Goal: Information Seeking & Learning: Learn about a topic

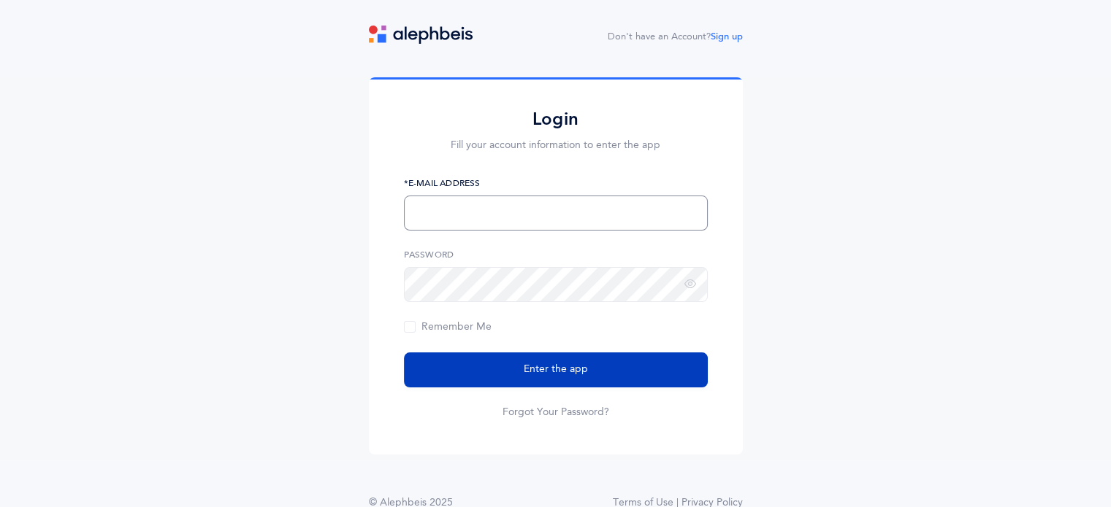
type input "sdurden@brauser.us"
click at [555, 372] on span "Enter the app" at bounding box center [556, 369] width 64 height 15
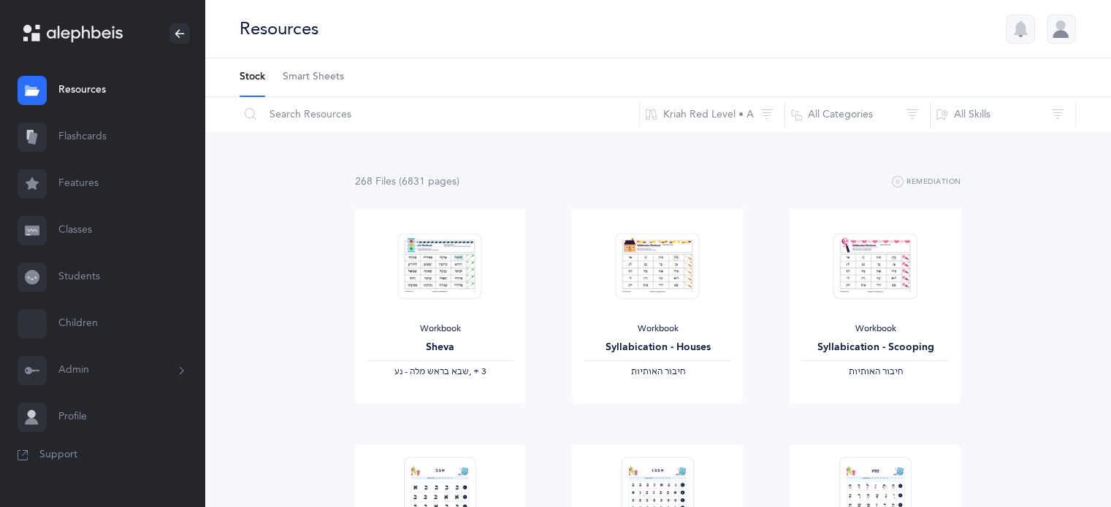
click at [76, 227] on link "Classes" at bounding box center [102, 230] width 204 height 47
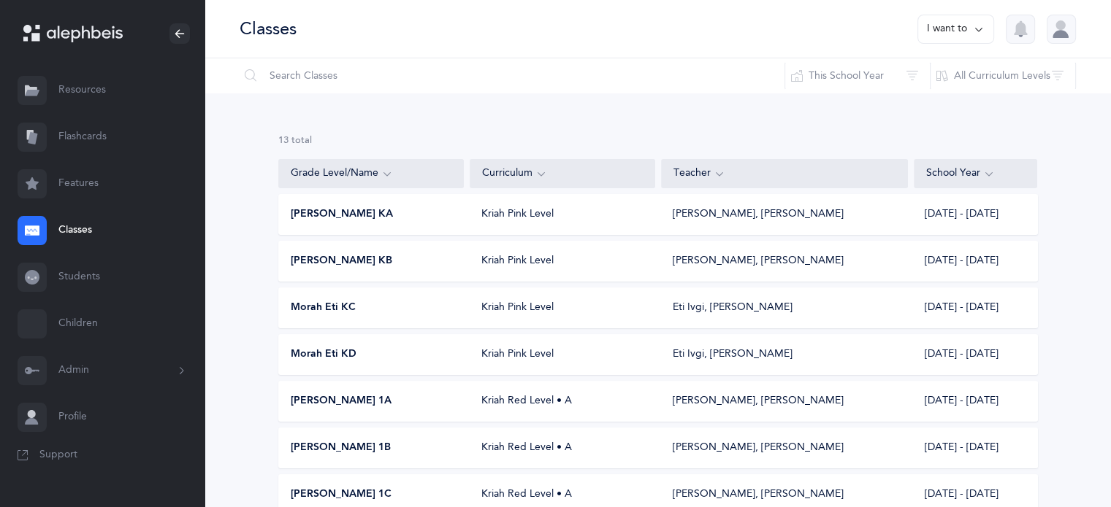
click at [348, 350] on span "Morah Eti KD" at bounding box center [324, 355] width 66 height 15
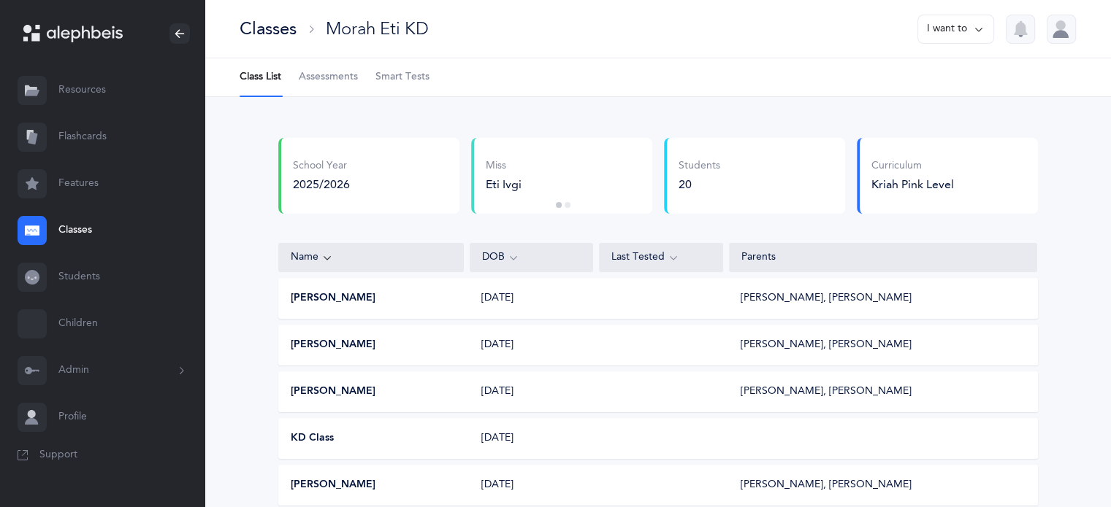
click at [406, 75] on span "Smart Tests" at bounding box center [402, 77] width 54 height 15
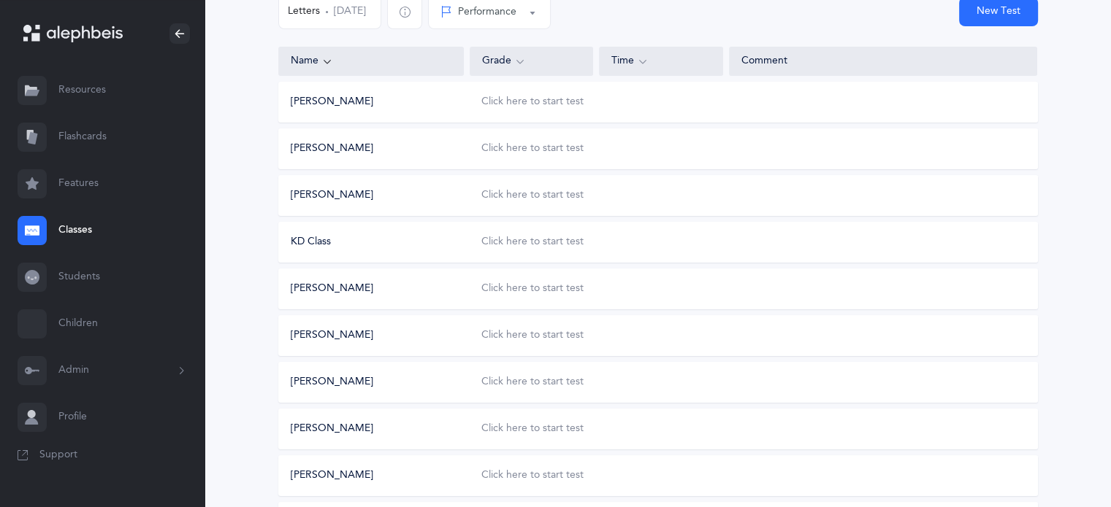
scroll to position [219, 0]
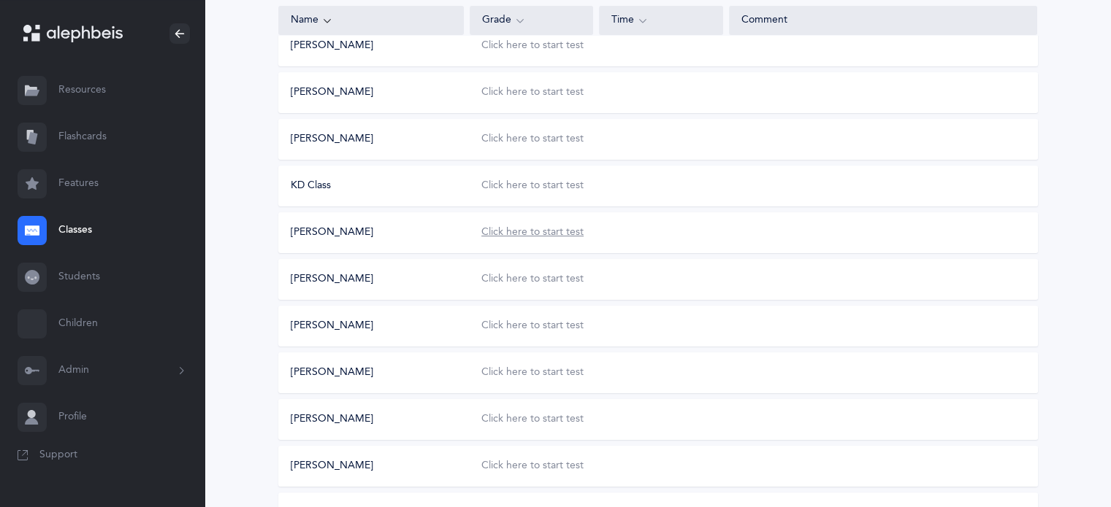
click at [498, 231] on div "Click here to start test" at bounding box center [532, 233] width 102 height 15
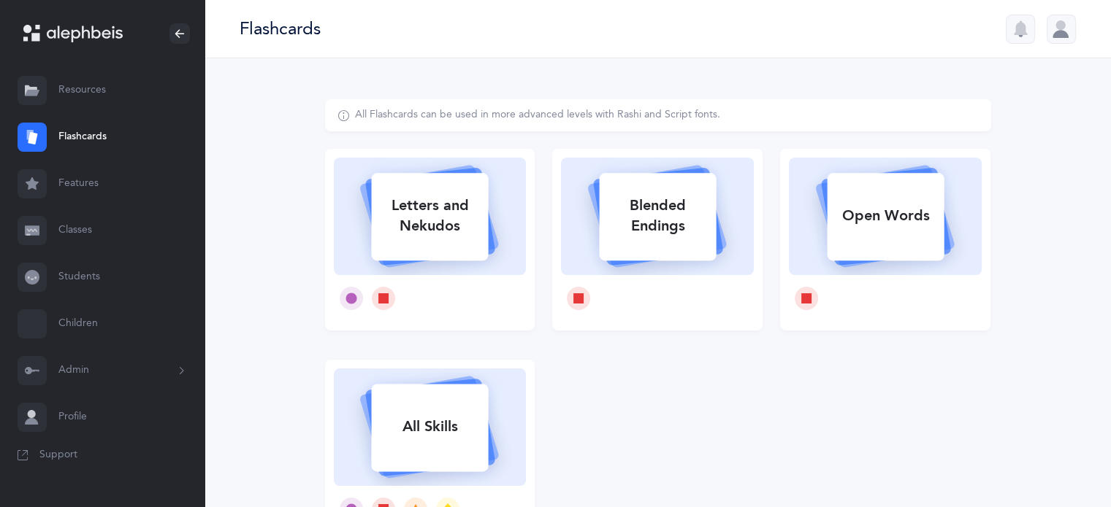
select select
select select "single"
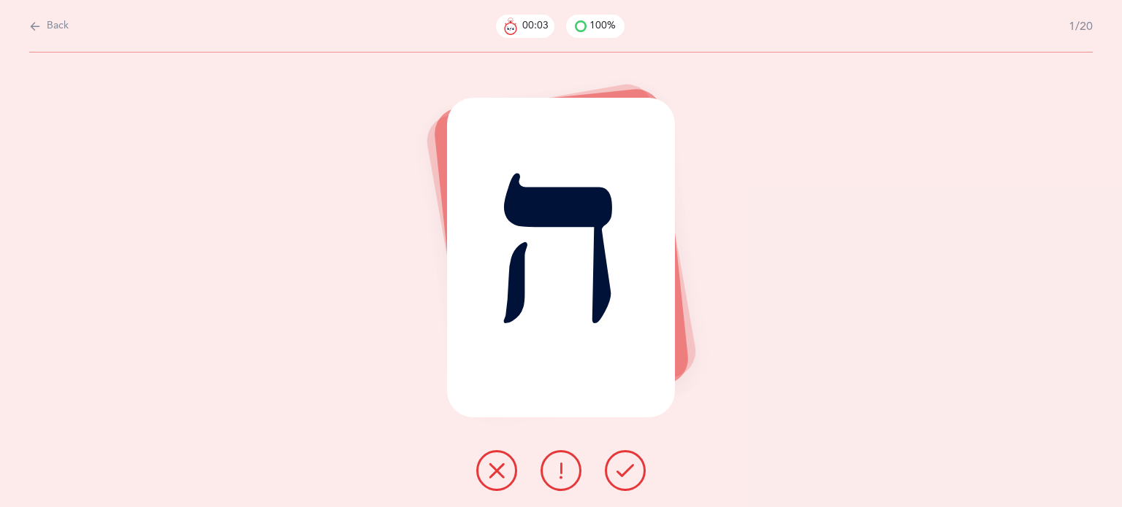
click at [505, 475] on button at bounding box center [496, 471] width 41 height 41
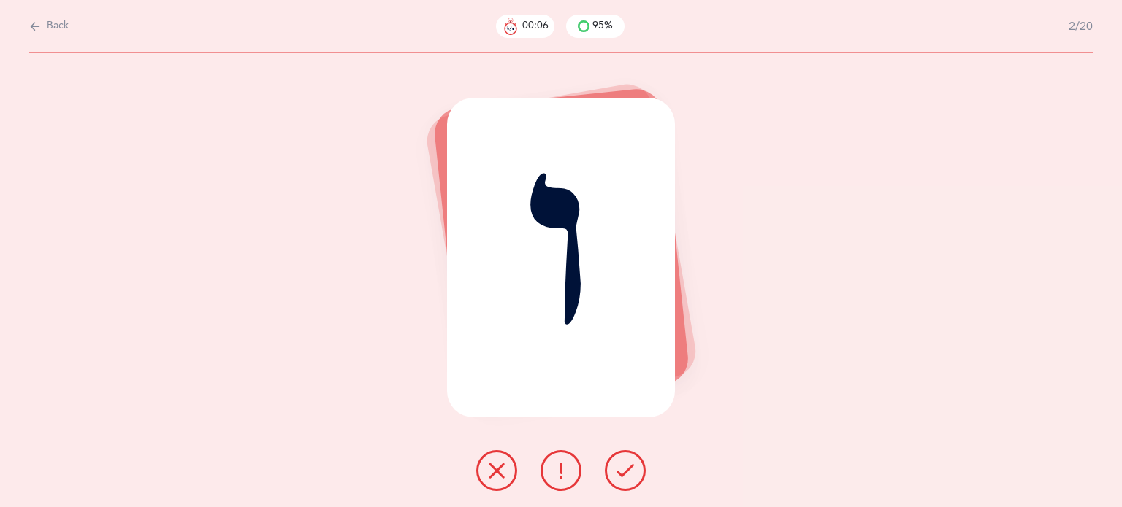
click at [490, 470] on icon at bounding box center [497, 471] width 18 height 18
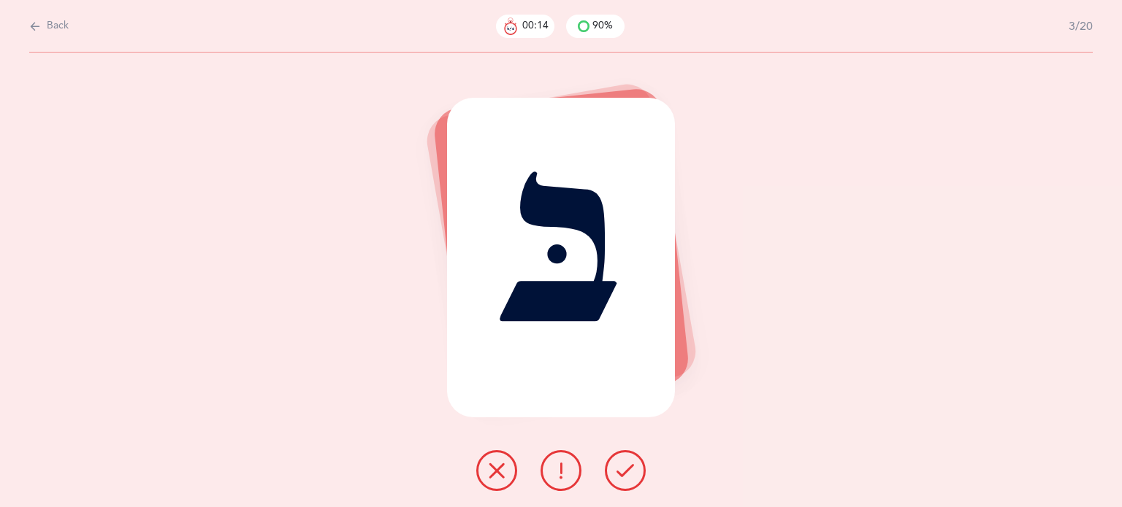
click at [491, 478] on icon at bounding box center [497, 471] width 18 height 18
click at [497, 469] on icon at bounding box center [497, 471] width 18 height 18
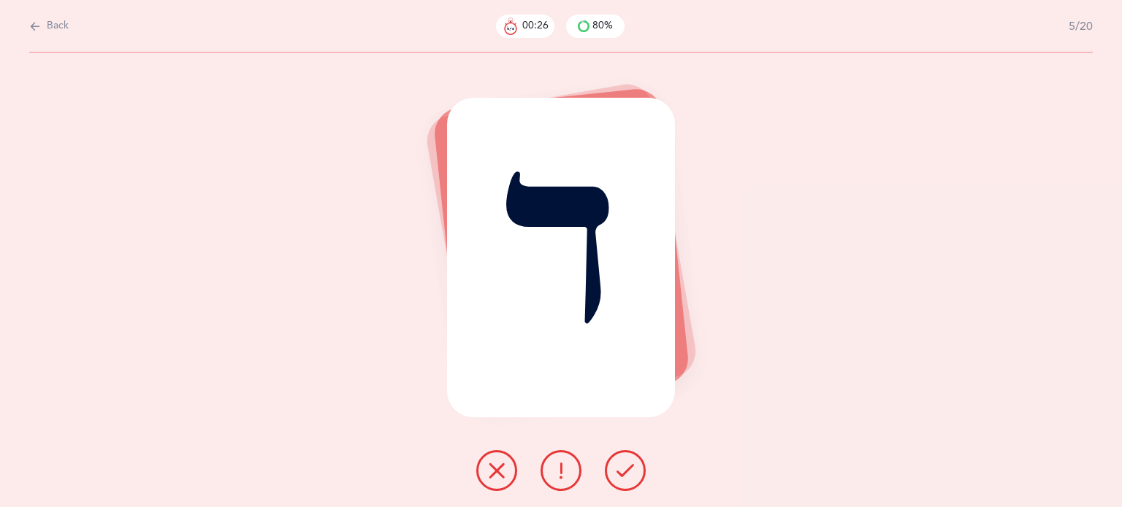
click at [496, 472] on icon at bounding box center [497, 471] width 18 height 18
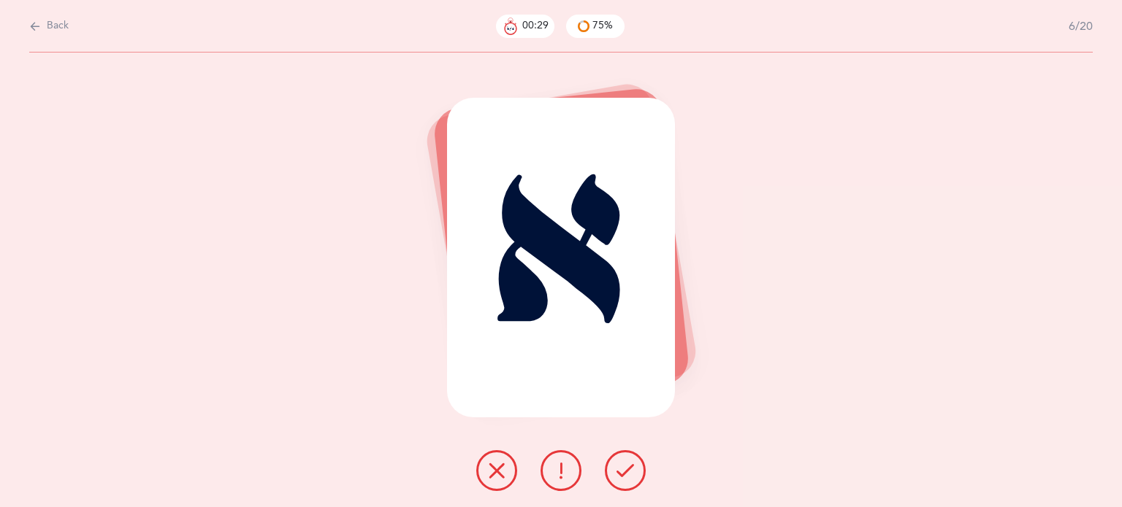
click at [485, 478] on button at bounding box center [496, 471] width 41 height 41
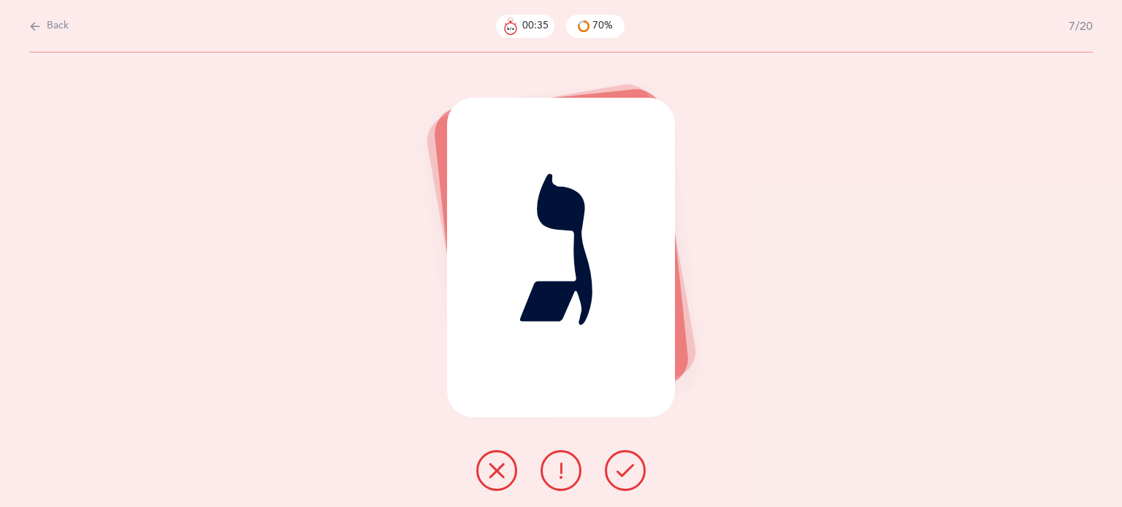
click at [488, 477] on icon at bounding box center [497, 471] width 18 height 18
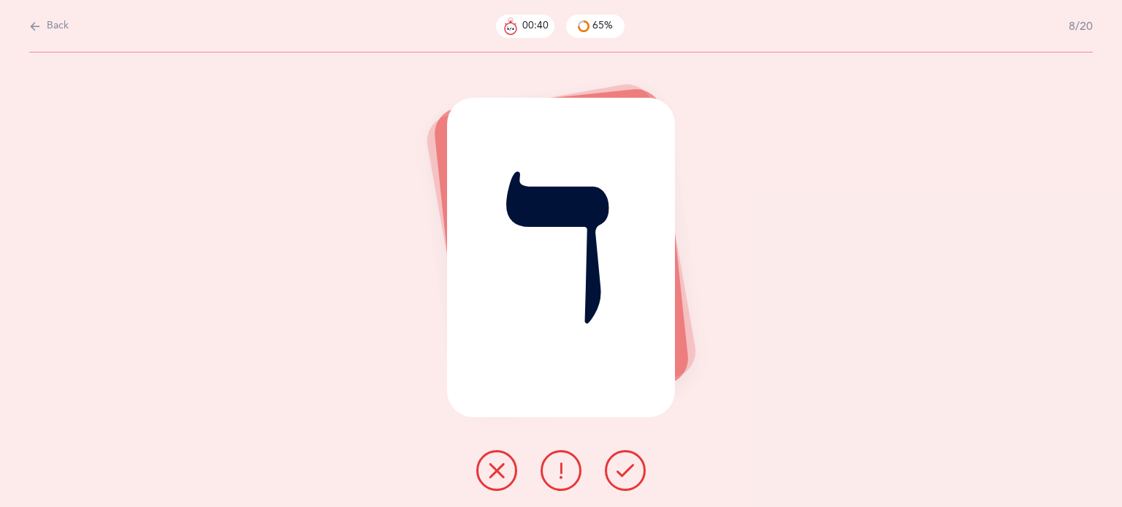
click at [504, 470] on icon at bounding box center [497, 471] width 18 height 18
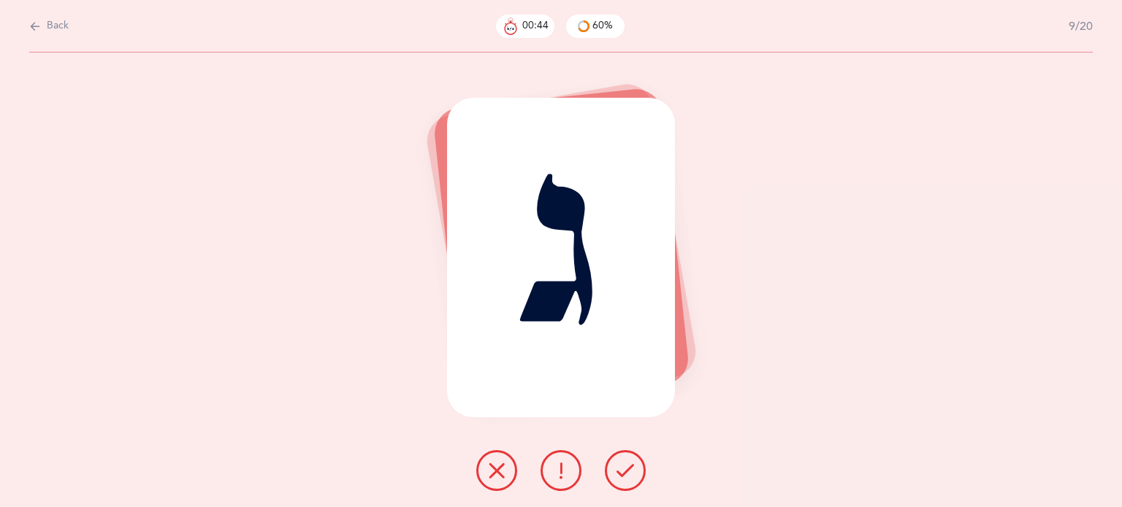
click at [497, 474] on icon at bounding box center [497, 471] width 18 height 18
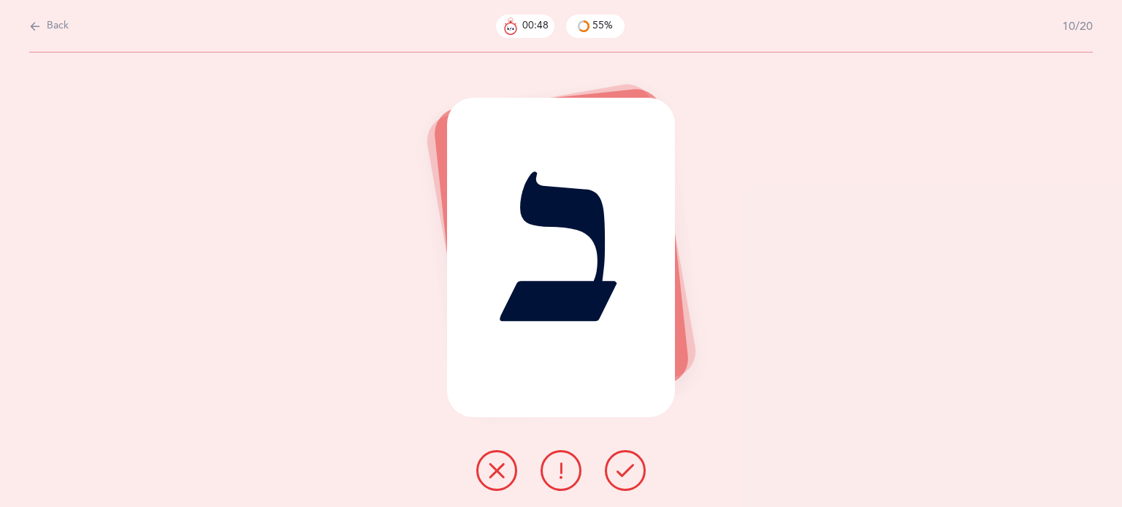
click at [502, 467] on icon at bounding box center [497, 471] width 18 height 18
click at [491, 470] on icon at bounding box center [497, 471] width 18 height 18
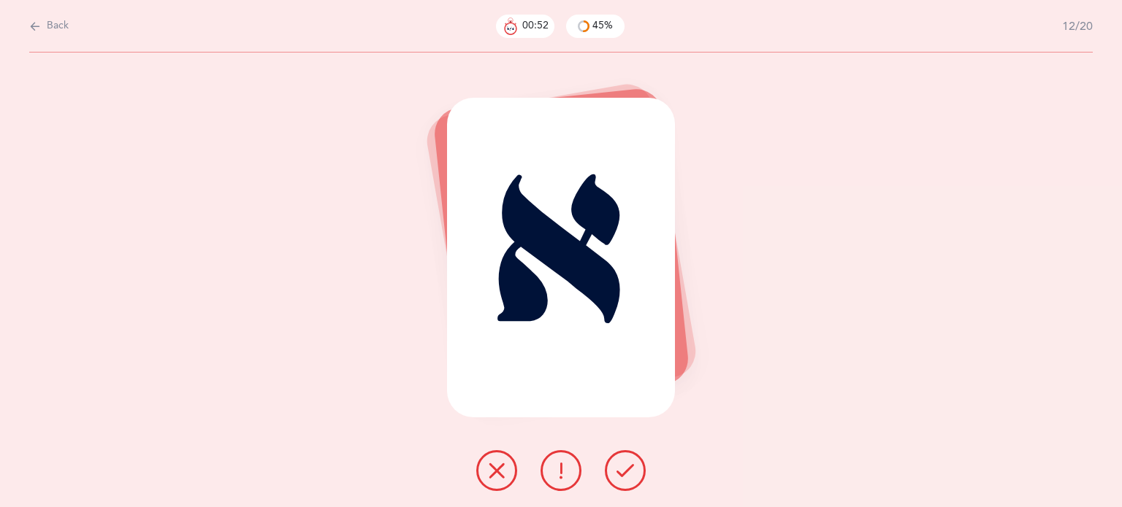
click at [621, 468] on icon at bounding box center [625, 471] width 18 height 18
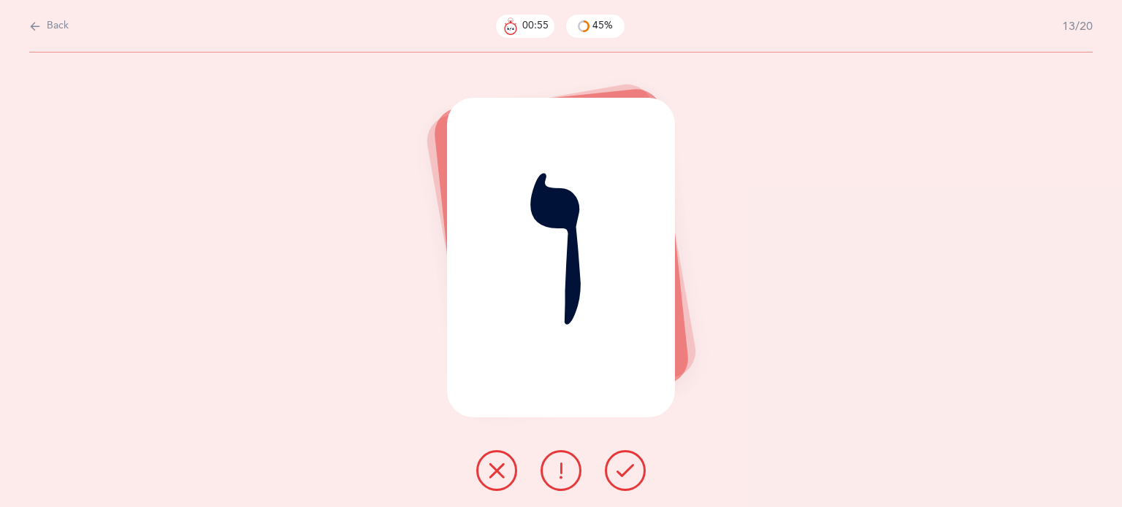
drag, startPoint x: 489, startPoint y: 470, endPoint x: 575, endPoint y: 471, distance: 85.4
click at [494, 470] on icon at bounding box center [497, 471] width 18 height 18
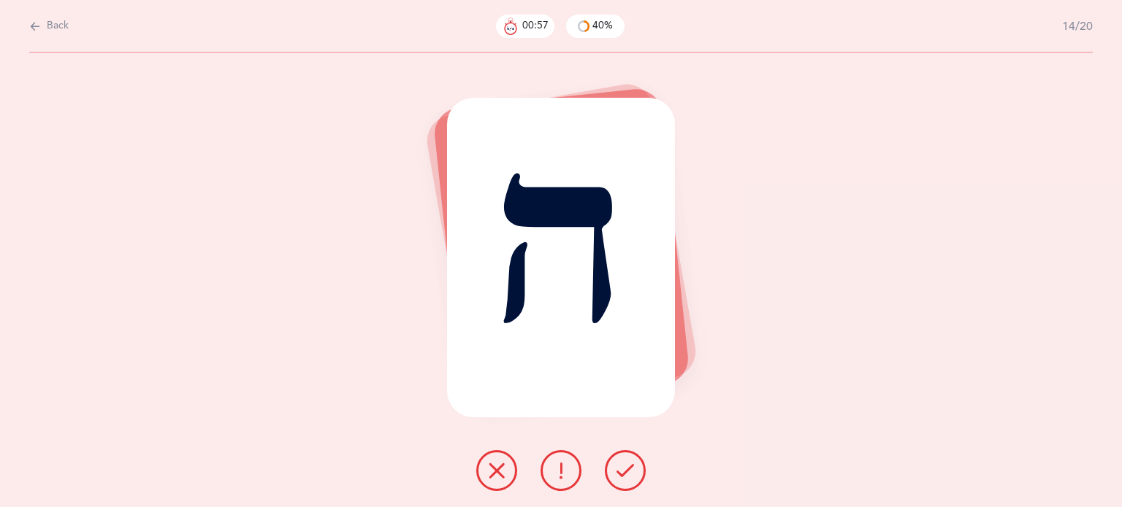
click at [622, 471] on icon at bounding box center [625, 471] width 18 height 18
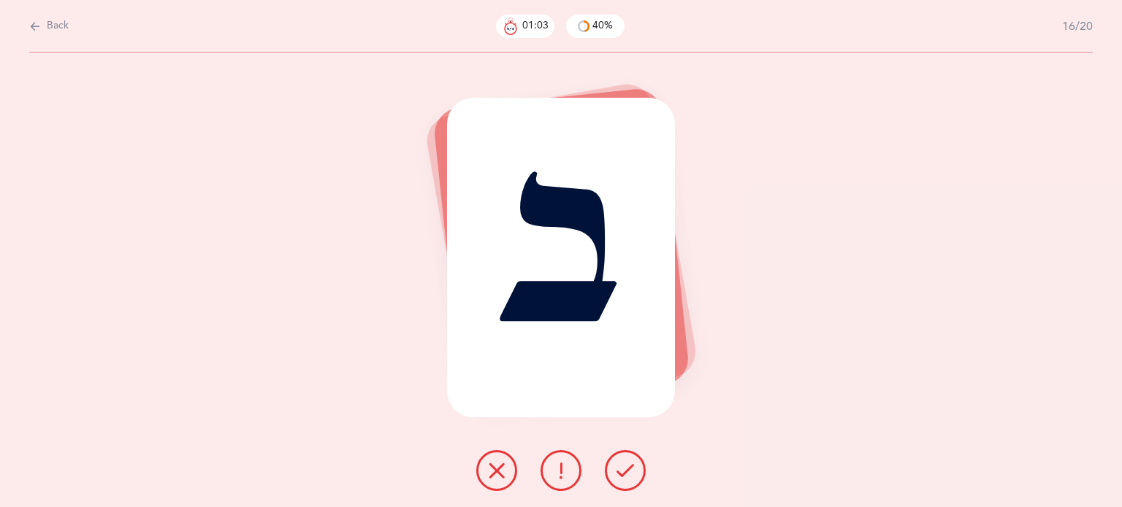
click at [504, 475] on icon at bounding box center [497, 471] width 18 height 18
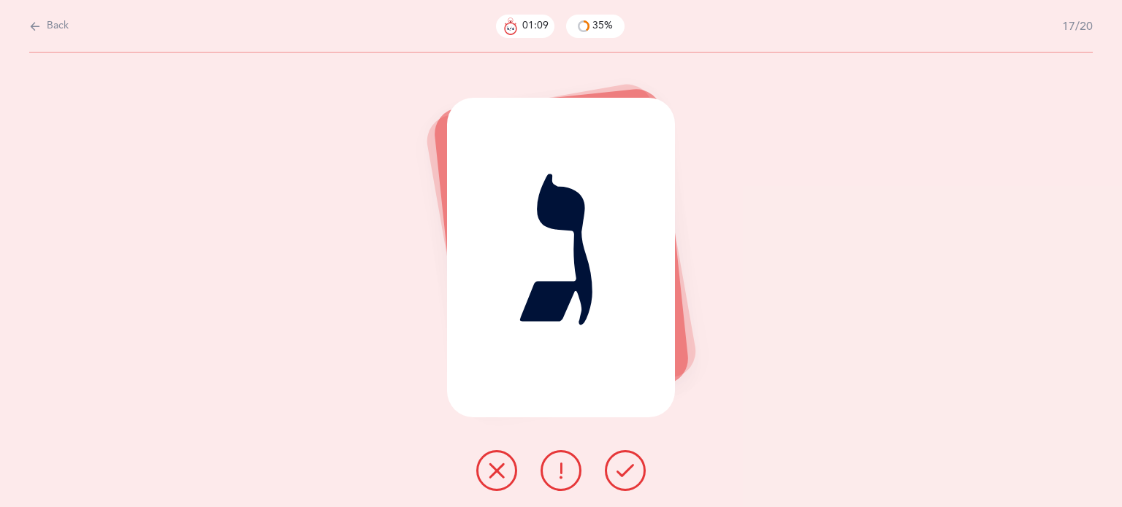
drag, startPoint x: 499, startPoint y: 470, endPoint x: 512, endPoint y: 470, distance: 12.4
click at [499, 470] on icon at bounding box center [497, 471] width 18 height 18
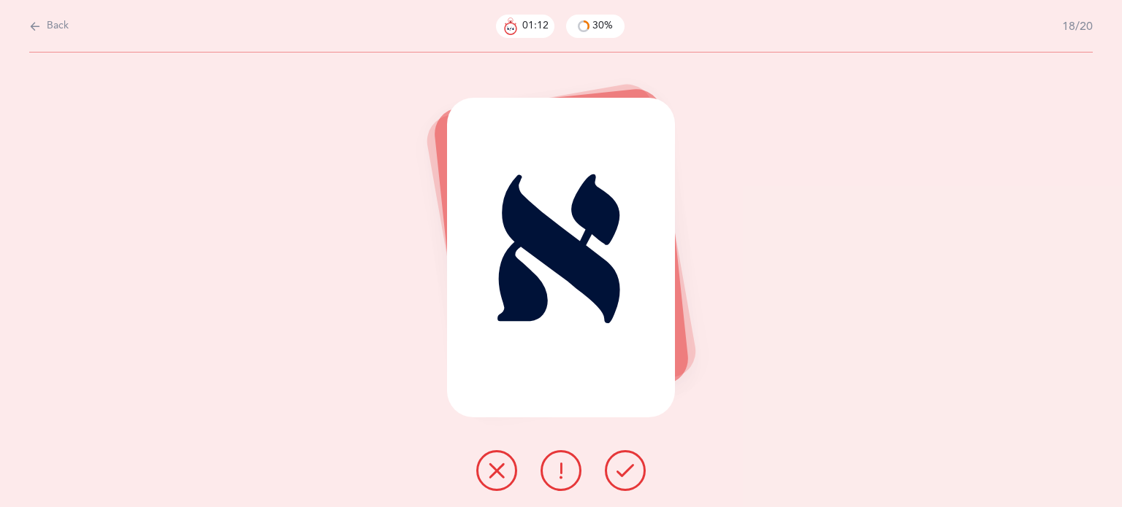
click at [628, 467] on icon at bounding box center [625, 471] width 18 height 18
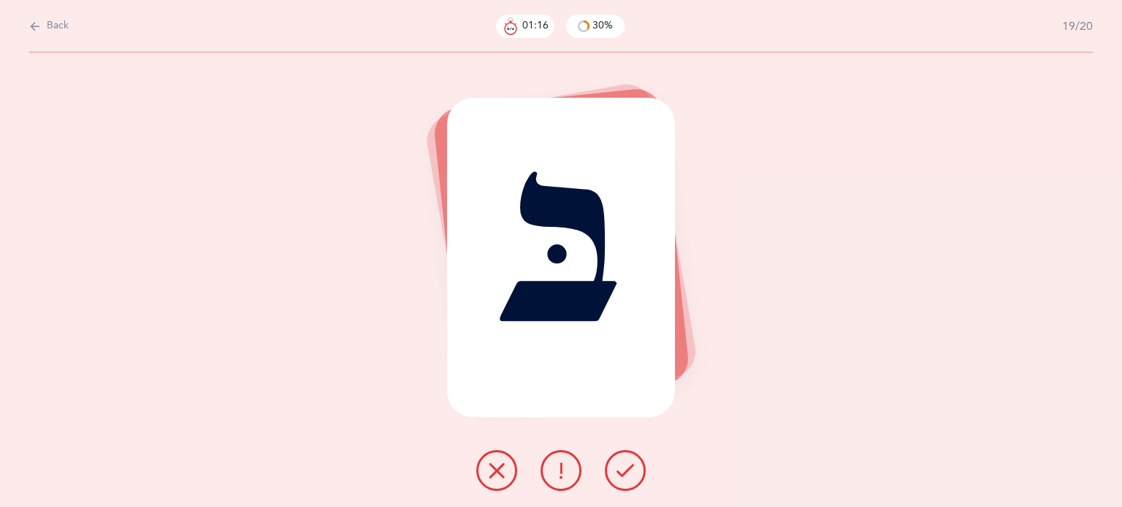
click at [502, 470] on icon at bounding box center [497, 471] width 18 height 18
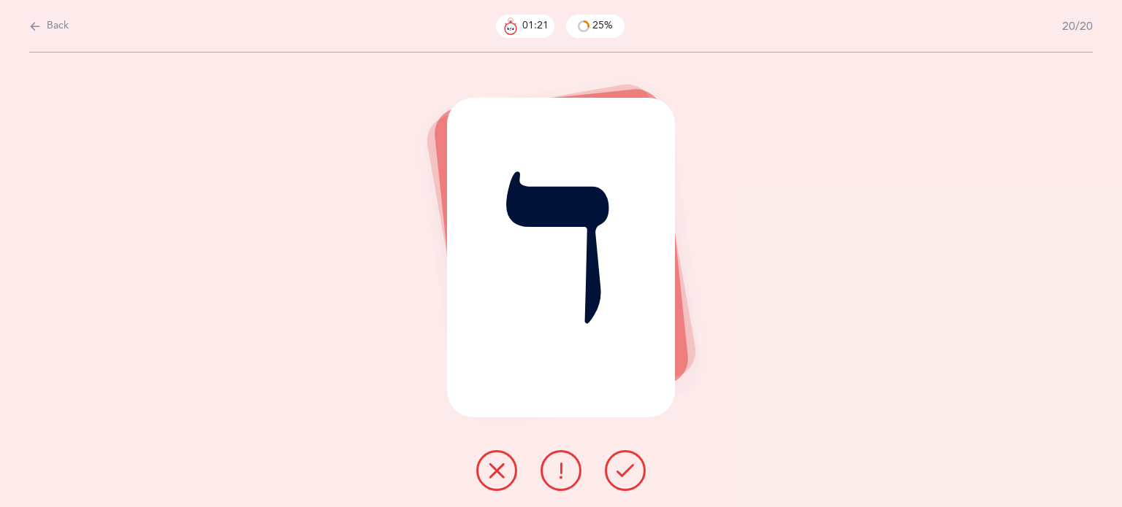
click at [496, 470] on icon at bounding box center [497, 471] width 18 height 18
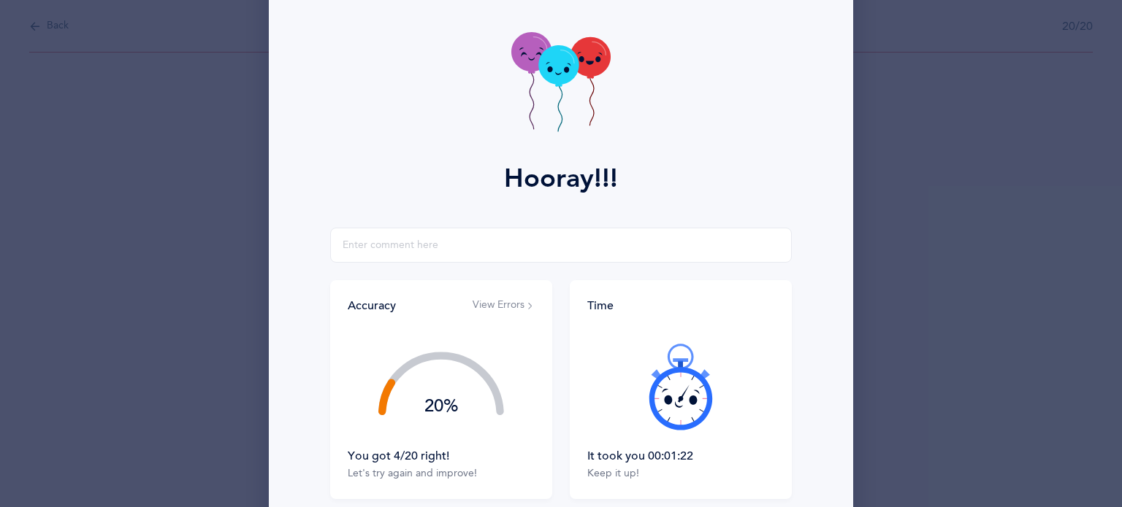
scroll to position [187, 0]
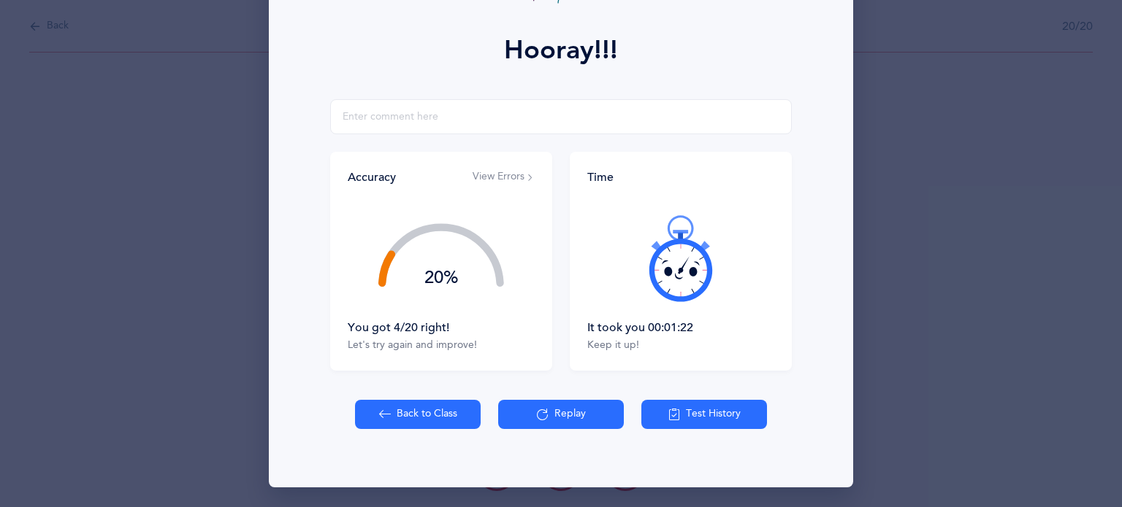
click at [413, 414] on button "Back to Class" at bounding box center [418, 414] width 126 height 29
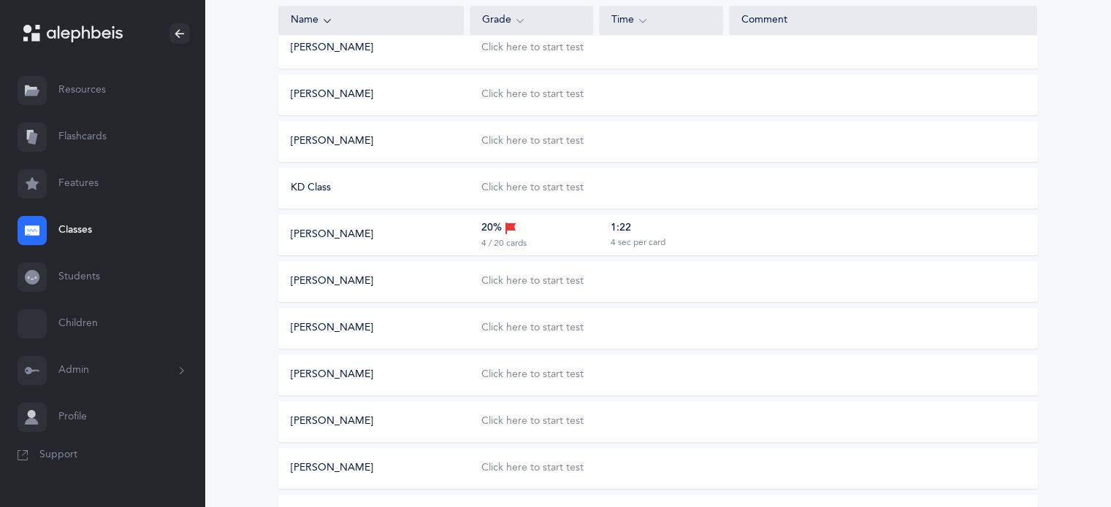
scroll to position [219, 0]
click at [534, 373] on div "Click here to start test" at bounding box center [532, 373] width 102 height 15
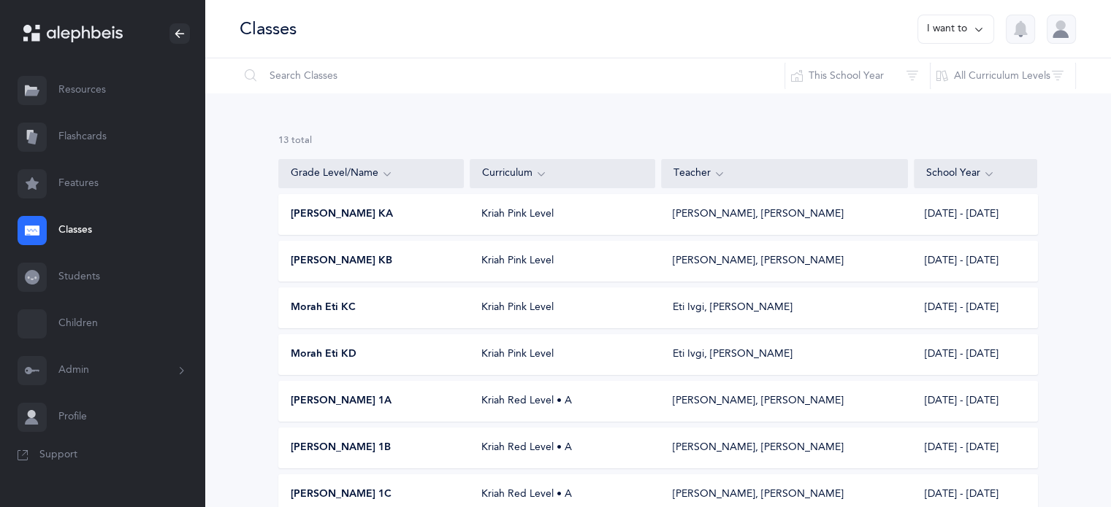
click at [380, 348] on div "Morah Eti KD" at bounding box center [371, 355] width 185 height 15
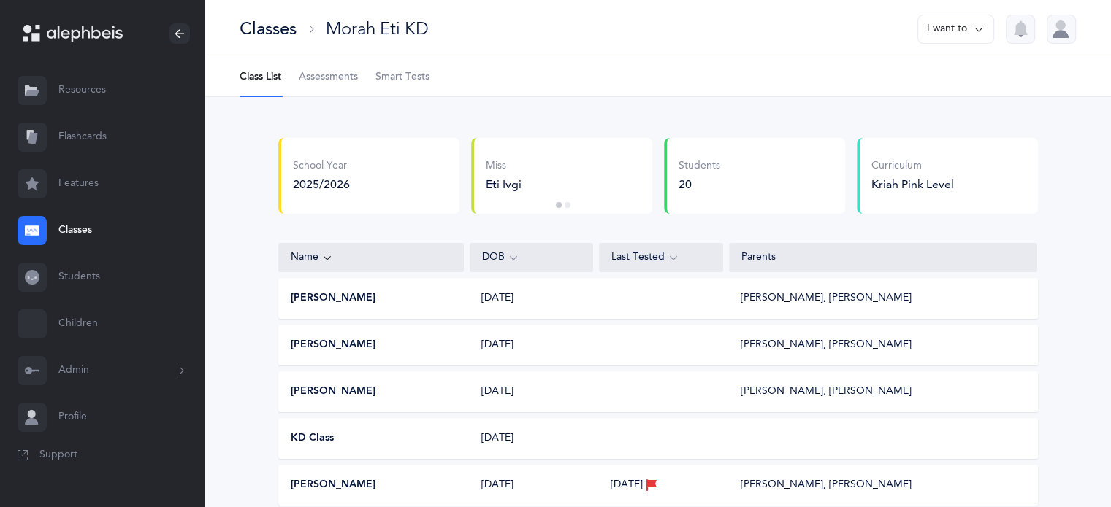
click at [405, 74] on span "Smart Tests" at bounding box center [402, 77] width 54 height 15
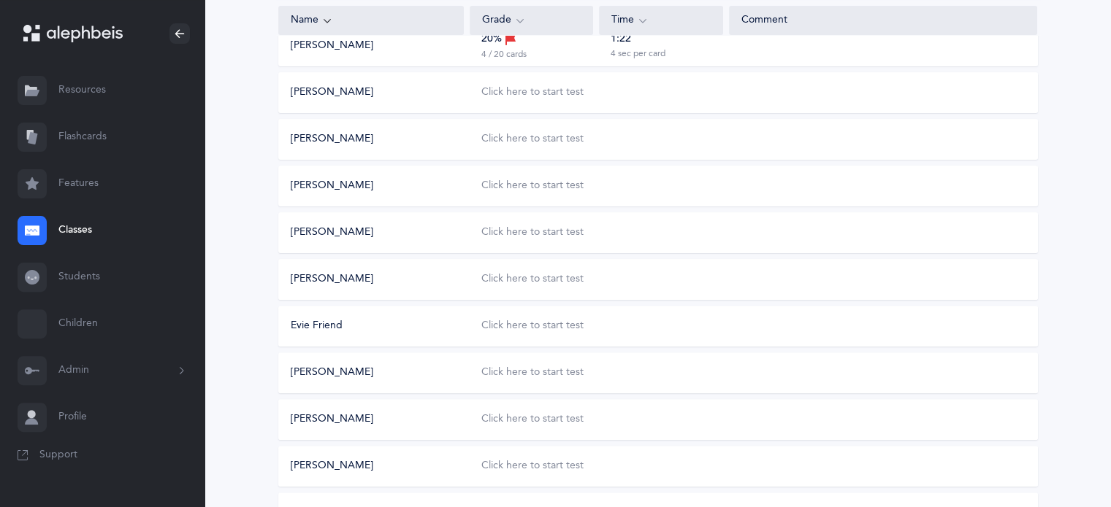
scroll to position [438, 0]
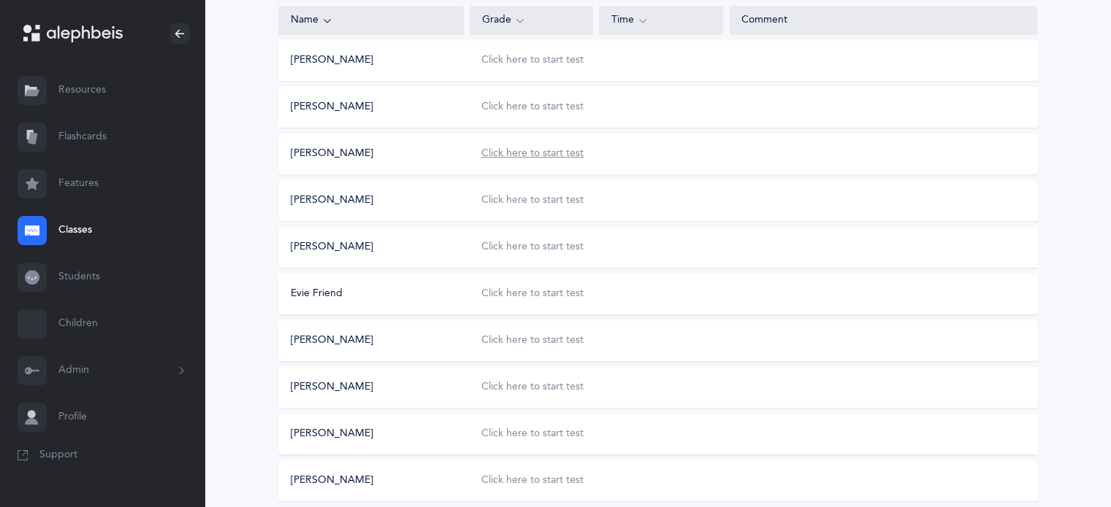
click at [525, 154] on div "Click here to start test" at bounding box center [532, 154] width 102 height 15
